Goal: Transaction & Acquisition: Purchase product/service

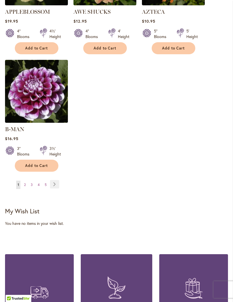
scroll to position [718, 0]
click at [57, 184] on link "Page Next" at bounding box center [54, 184] width 9 height 8
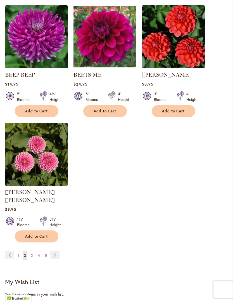
scroll to position [647, 0]
click at [57, 251] on link "Page Next" at bounding box center [54, 255] width 9 height 8
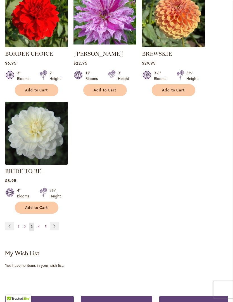
scroll to position [670, 0]
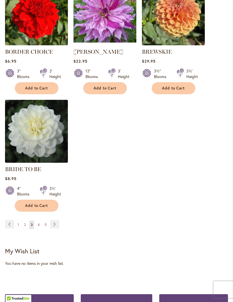
click at [54, 229] on link "Page Next" at bounding box center [54, 224] width 9 height 8
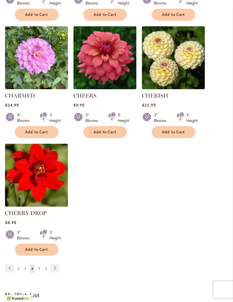
scroll to position [634, 0]
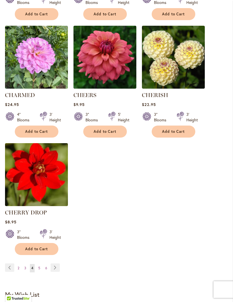
click at [56, 272] on link "Page Next" at bounding box center [55, 268] width 9 height 8
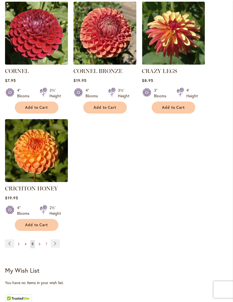
scroll to position [674, 0]
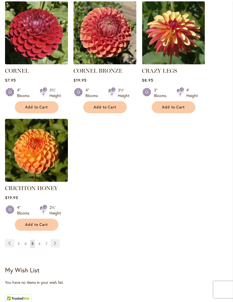
click at [55, 239] on link "Page Next" at bounding box center [55, 243] width 9 height 8
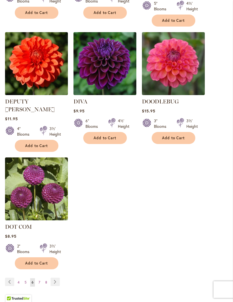
scroll to position [636, 0]
click at [56, 278] on link "Page Next" at bounding box center [55, 282] width 9 height 8
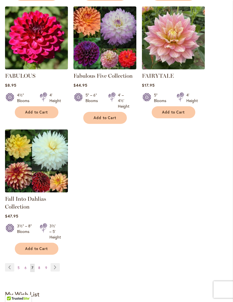
scroll to position [646, 0]
click at [57, 271] on link "Page Next" at bounding box center [55, 267] width 9 height 8
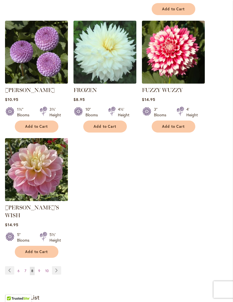
scroll to position [655, 0]
click at [60, 266] on link "Page Next" at bounding box center [56, 270] width 9 height 8
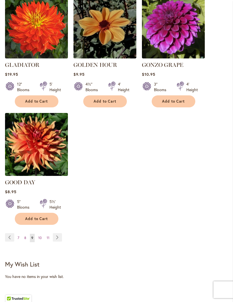
scroll to position [682, 0]
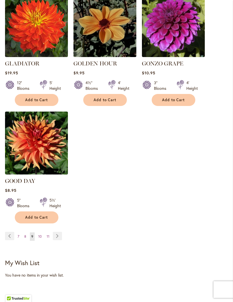
click at [59, 232] on link "Page Next" at bounding box center [57, 236] width 9 height 8
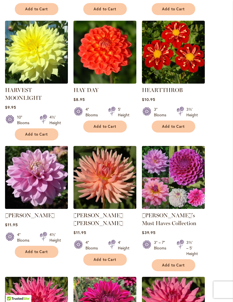
scroll to position [397, 0]
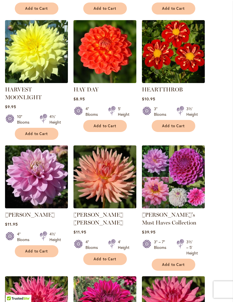
click at [178, 129] on span "Add to Cart" at bounding box center [173, 126] width 23 height 5
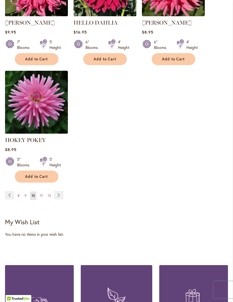
scroll to position [736, 0]
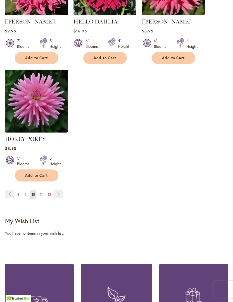
click at [60, 199] on link "Page Next" at bounding box center [58, 194] width 9 height 8
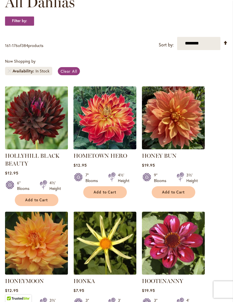
scroll to position [96, 0]
click at [182, 195] on span "Add to Cart" at bounding box center [173, 192] width 23 height 5
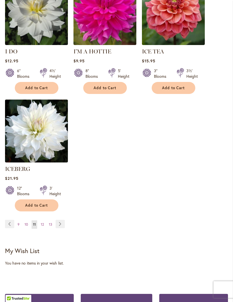
scroll to position [701, 0]
click at [60, 221] on link "Page Next" at bounding box center [60, 224] width 9 height 8
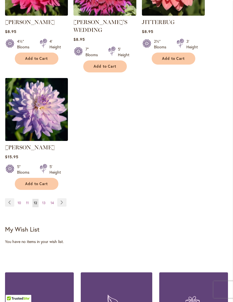
scroll to position [713, 0]
click at [62, 198] on link "Page Next" at bounding box center [61, 202] width 9 height 8
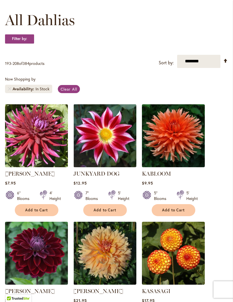
scroll to position [81, 0]
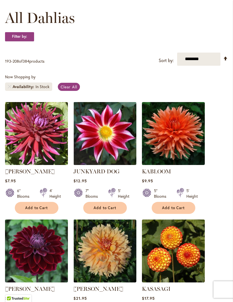
click at [109, 211] on span "Add to Cart" at bounding box center [105, 208] width 23 height 5
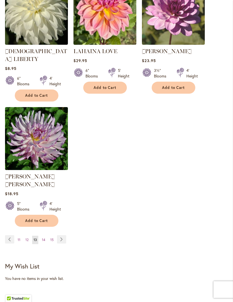
scroll to position [686, 0]
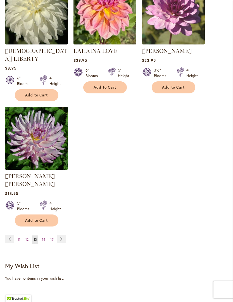
click at [59, 235] on link "Page Next" at bounding box center [61, 239] width 9 height 8
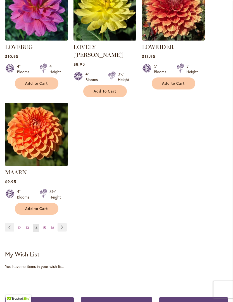
scroll to position [685, 0]
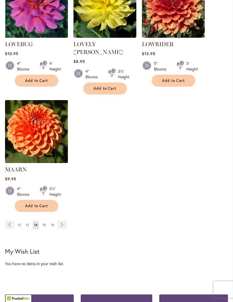
click at [62, 221] on link "Page Next" at bounding box center [62, 225] width 9 height 8
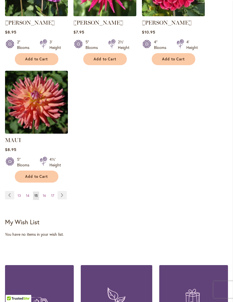
scroll to position [707, 0]
click at [62, 199] on link "Page Next" at bounding box center [62, 195] width 9 height 8
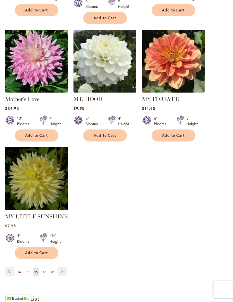
scroll to position [642, 0]
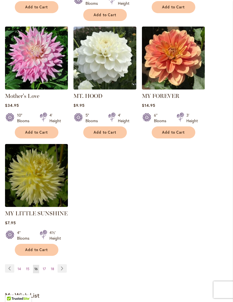
click at [63, 264] on link "Page Next" at bounding box center [62, 268] width 9 height 8
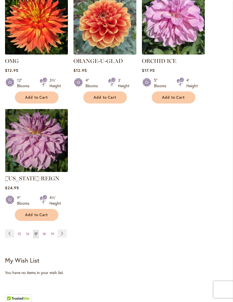
scroll to position [661, 0]
click at [62, 238] on link "Page Next" at bounding box center [62, 233] width 9 height 8
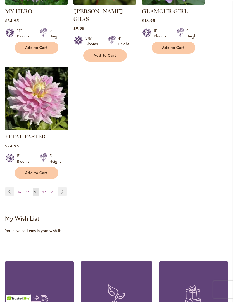
scroll to position [728, 0]
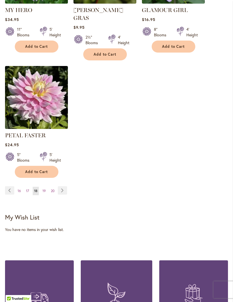
click at [63, 190] on link "Page Next" at bounding box center [62, 190] width 9 height 8
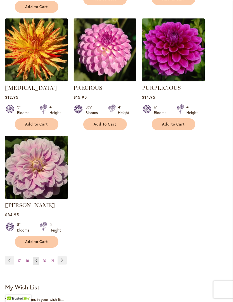
scroll to position [642, 0]
click at [63, 265] on link "Page Next" at bounding box center [62, 260] width 9 height 8
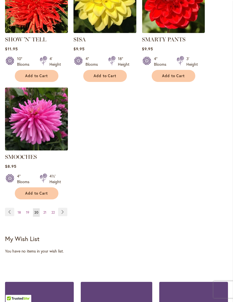
scroll to position [695, 0]
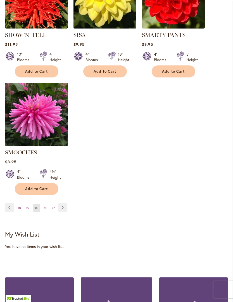
click at [65, 209] on link "Page Next" at bounding box center [62, 207] width 9 height 8
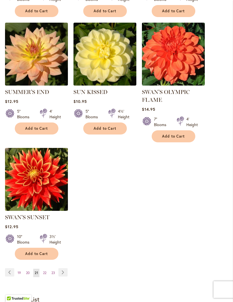
scroll to position [630, 0]
click at [62, 277] on link "Page Next" at bounding box center [62, 272] width 9 height 8
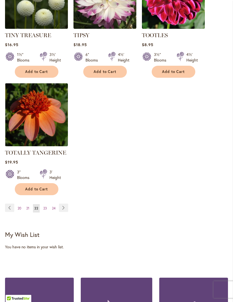
scroll to position [687, 0]
click at [47, 192] on span "Add to Cart" at bounding box center [36, 189] width 23 height 5
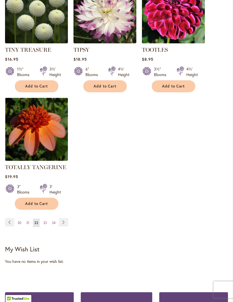
click at [67, 225] on link "Page Next" at bounding box center [63, 222] width 9 height 8
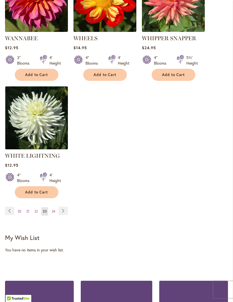
scroll to position [691, 0]
click at [66, 210] on link "Page Next" at bounding box center [63, 211] width 9 height 8
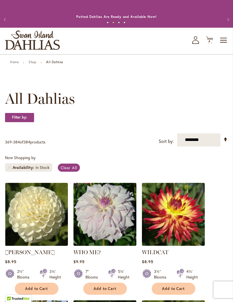
click at [227, 143] on link "Set Descending Direction" at bounding box center [225, 139] width 5 height 6
click at [206, 146] on select "**********" at bounding box center [198, 139] width 43 height 13
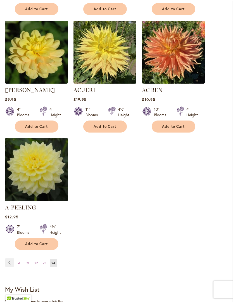
scroll to position [640, 0]
click at [9, 260] on link "Page Previous" at bounding box center [9, 262] width 9 height 8
click at [11, 258] on link "Page Previous" at bounding box center [9, 262] width 9 height 8
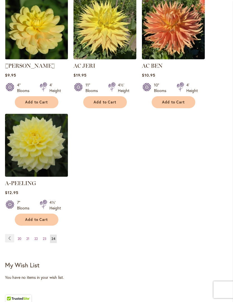
click at [11, 236] on link "Page Previous" at bounding box center [9, 238] width 9 height 8
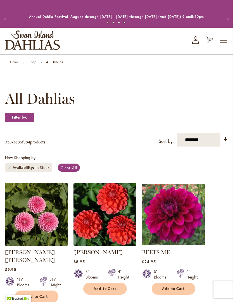
scroll to position [768, 0]
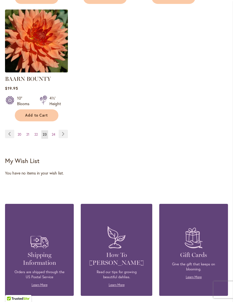
click at [9, 240] on div "Shipping Information Orders are shipped through the US Postal Service Learn More" at bounding box center [39, 250] width 69 height 92
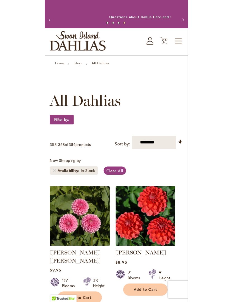
scroll to position [62, 0]
